Goal: Navigation & Orientation: Find specific page/section

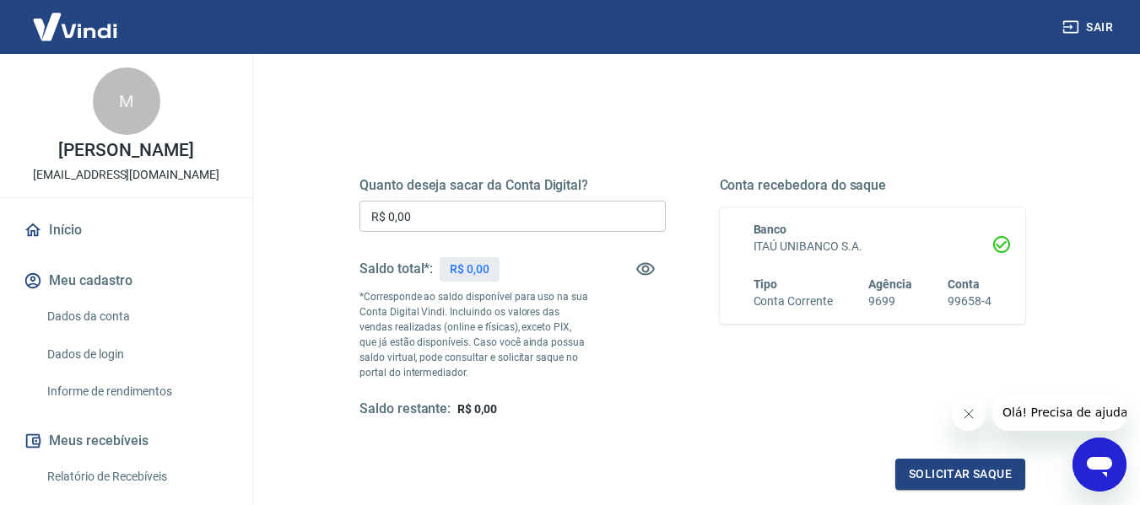
scroll to position [169, 0]
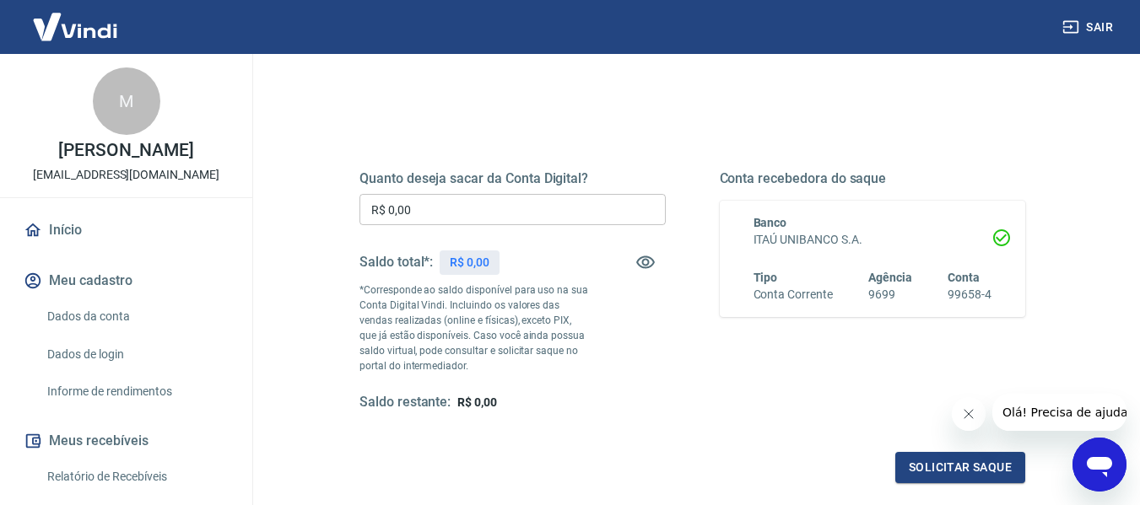
click at [57, 249] on link "Início" at bounding box center [126, 230] width 212 height 37
